Goal: Information Seeking & Learning: Learn about a topic

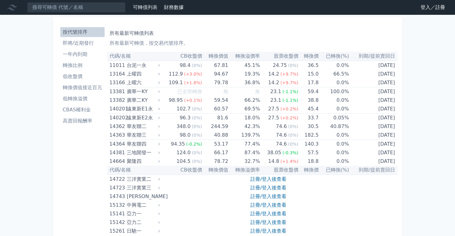
click at [255, 28] on div "所有最新可轉債列表 所有最新可轉債，按交易代號排序。" at bounding box center [253, 37] width 286 height 20
click at [427, 8] on link "登入／註冊" at bounding box center [433, 7] width 34 height 10
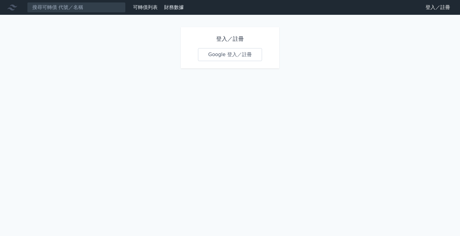
click at [223, 56] on link "Google 登入／註冊" at bounding box center [230, 54] width 64 height 13
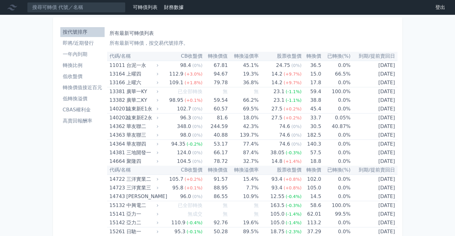
click at [256, 33] on h1 "所有最新可轉債列表" at bounding box center [253, 33] width 286 height 7
